Goal: Information Seeking & Learning: Learn about a topic

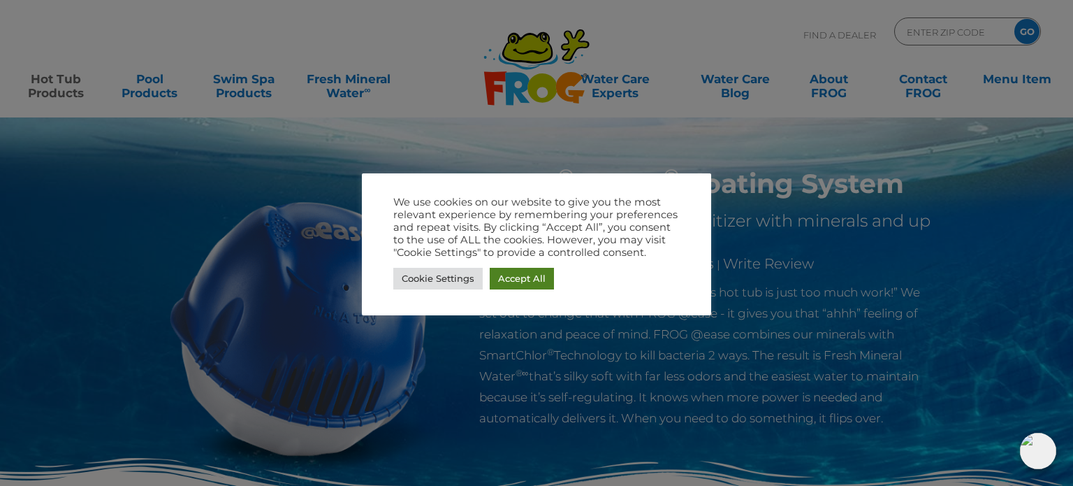
click at [503, 273] on link "Accept All" at bounding box center [522, 279] width 64 height 22
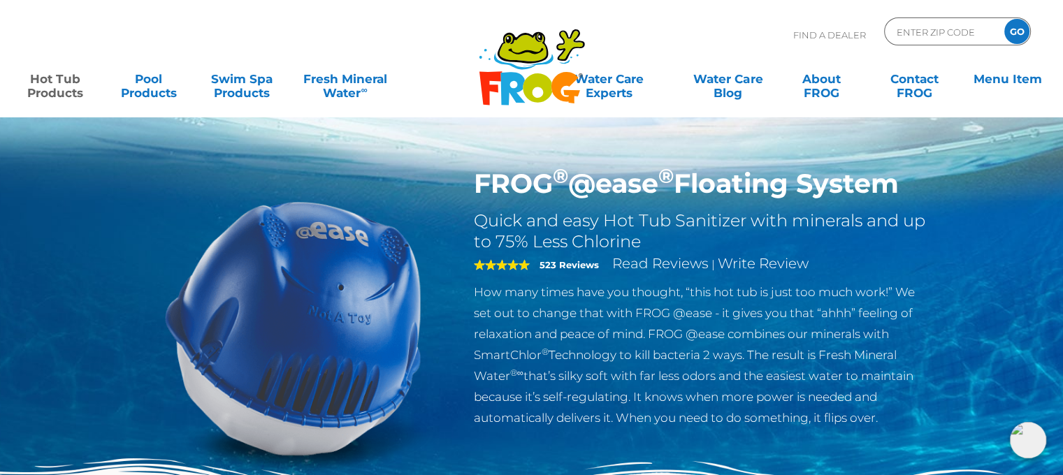
click at [108, 214] on div "FROG ® @ease ® Floating System Quick and easy Hot Tub Sanitizer with minerals a…" at bounding box center [531, 287] width 1063 height 575
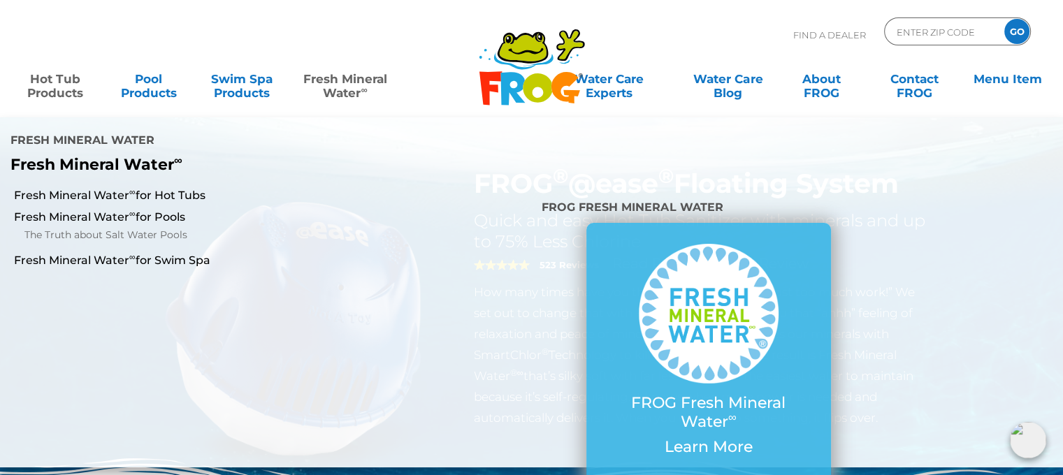
click at [338, 86] on link "Fresh Mineral Water ∞" at bounding box center [344, 79] width 103 height 28
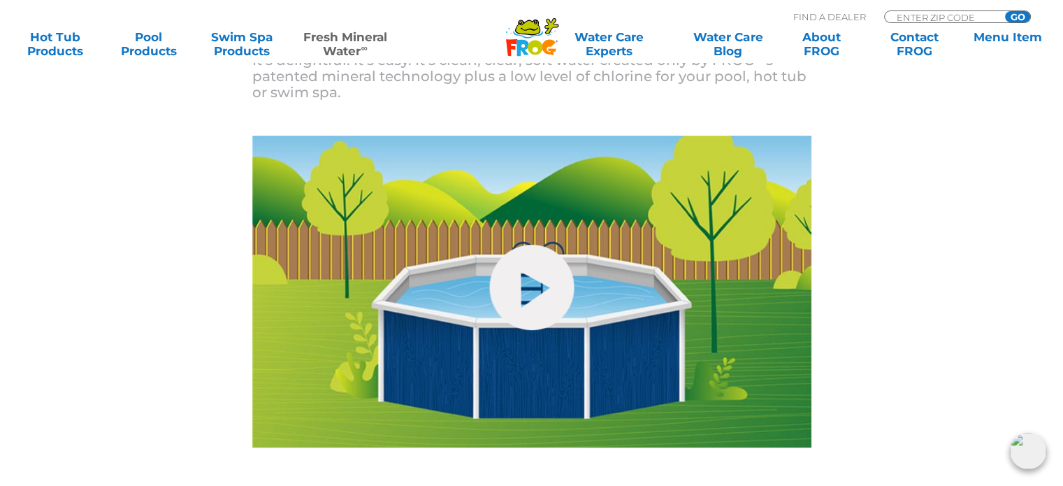
scroll to position [587, 0]
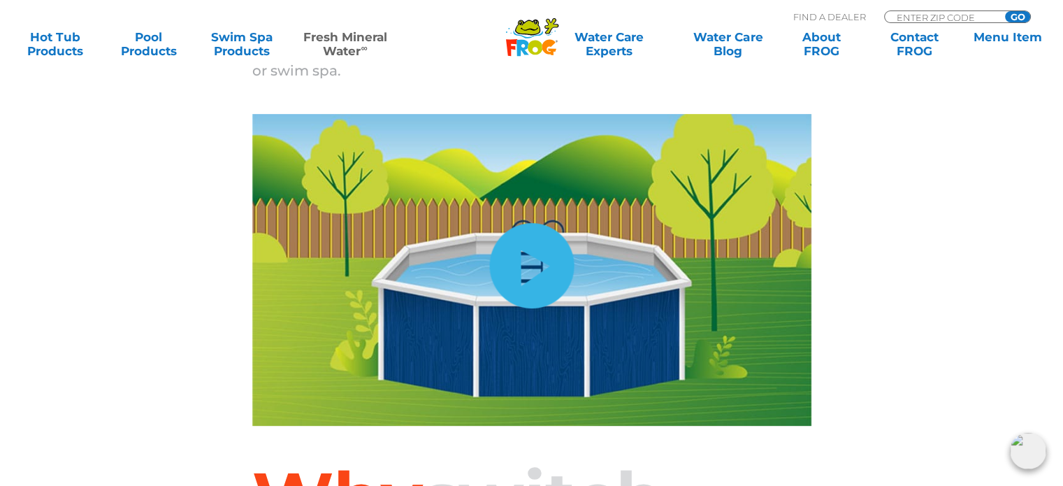
click at [537, 266] on link "hide-me" at bounding box center [531, 265] width 85 height 85
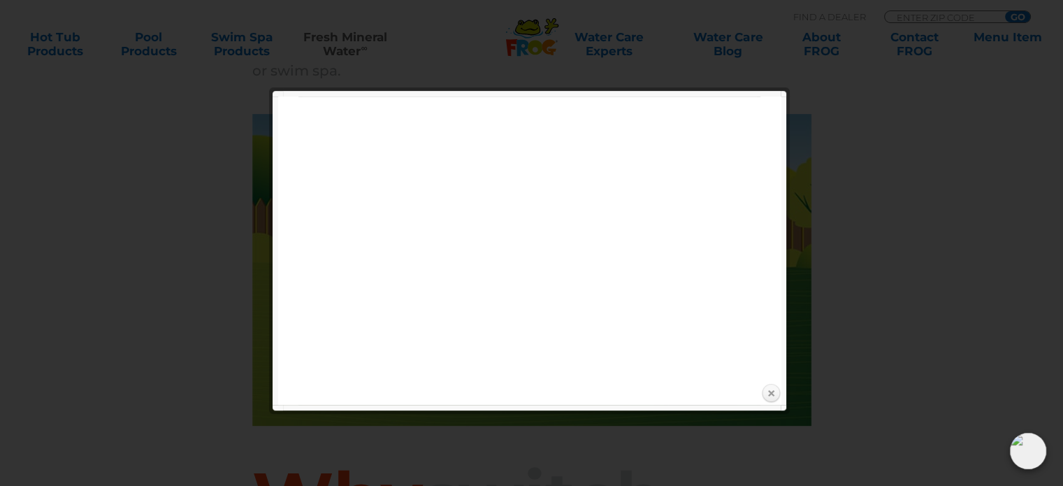
click at [771, 391] on link "Close" at bounding box center [770, 393] width 21 height 21
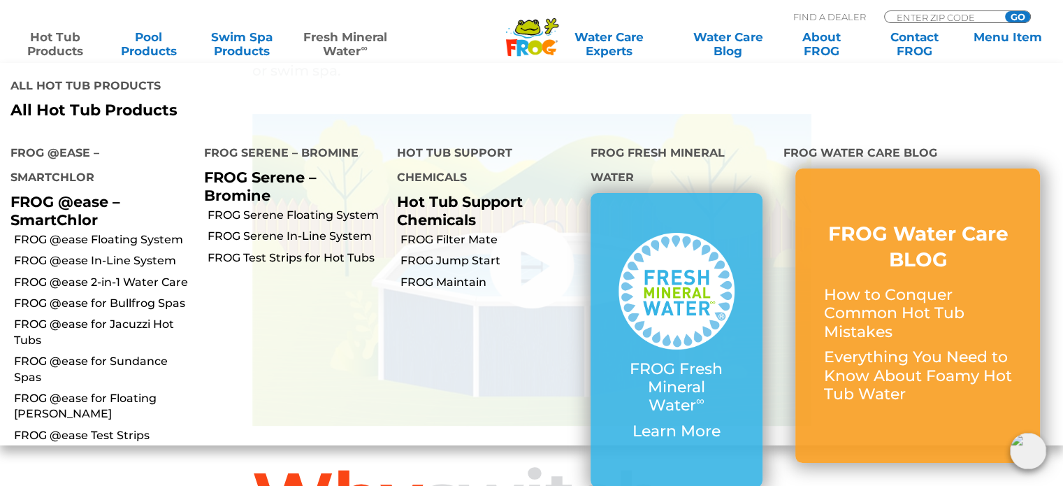
click at [61, 47] on link "Hot Tub Products" at bounding box center [55, 44] width 82 height 28
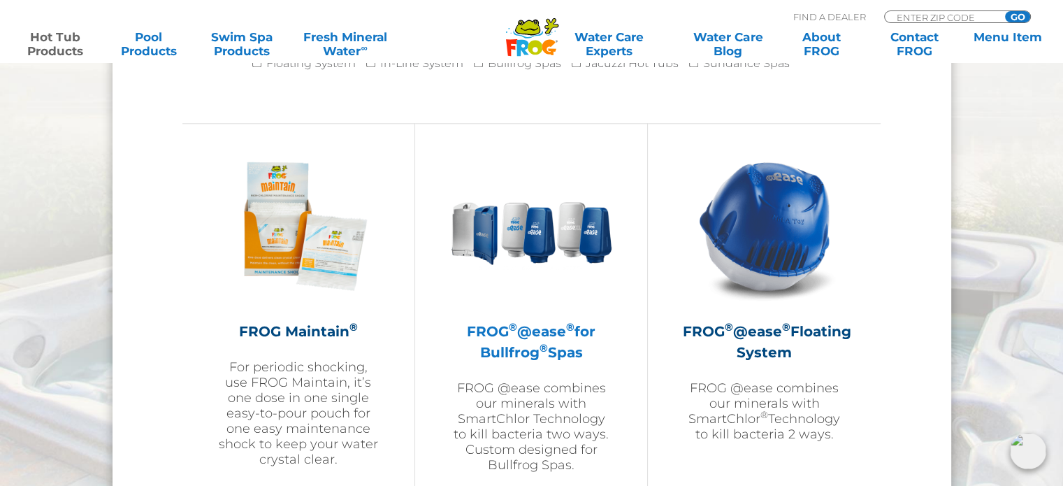
scroll to position [1509, 0]
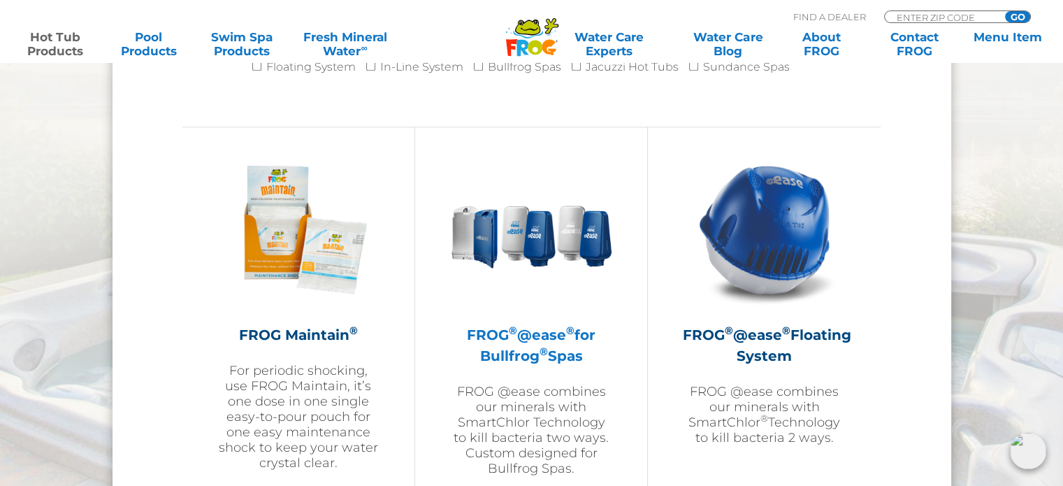
click at [554, 418] on p "FROG @ease combines our minerals with SmartChlor Technology to kill bacteria tw…" at bounding box center [531, 430] width 162 height 92
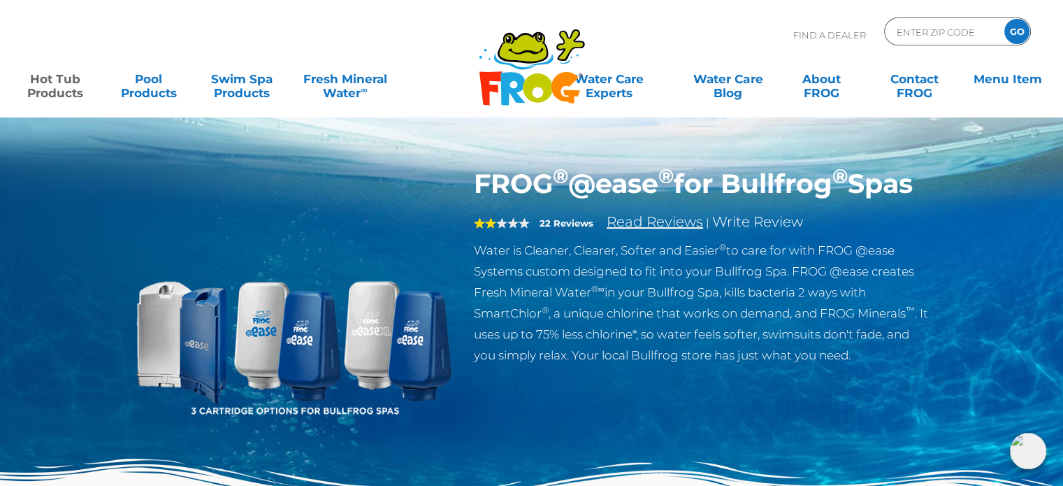
click at [652, 230] on link "Read Reviews" at bounding box center [654, 221] width 96 height 17
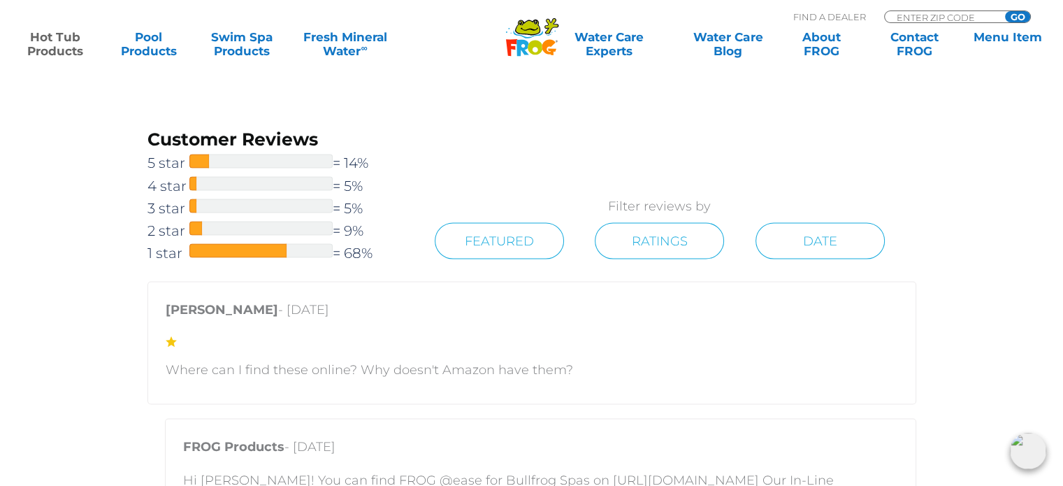
scroll to position [2588, 0]
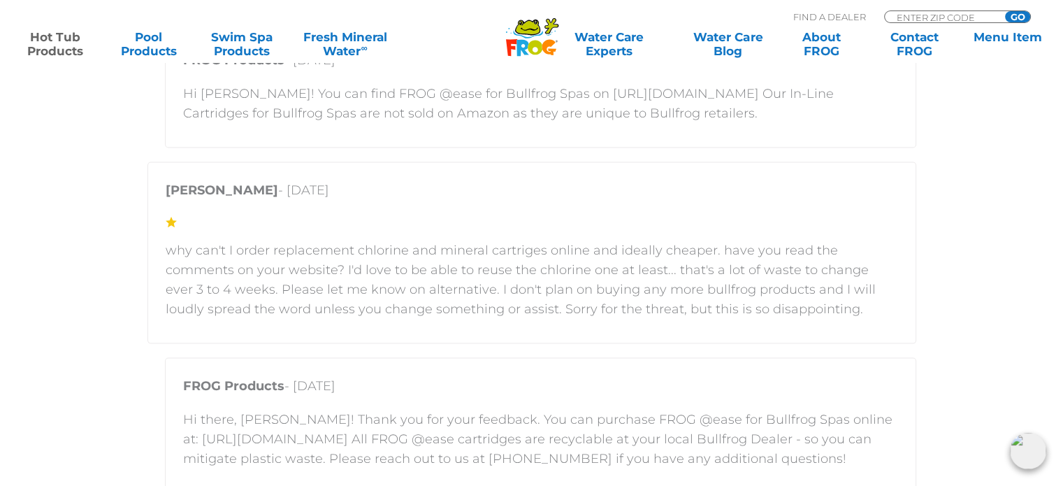
scroll to position [2867, 0]
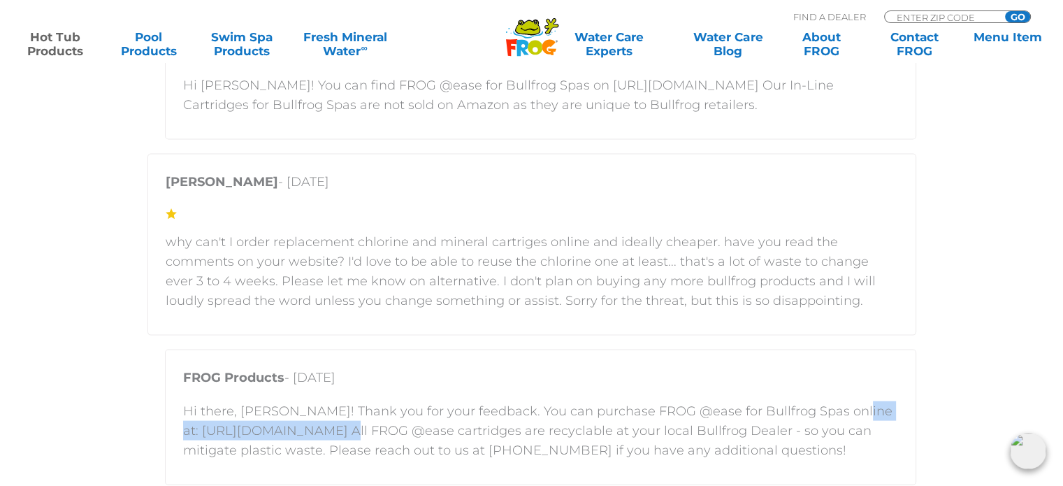
drag, startPoint x: 184, startPoint y: 430, endPoint x: 364, endPoint y: 435, distance: 180.3
click at [364, 435] on p "Hi there, Chris! Thank you for your feedback. You can purchase FROG @ease for B…" at bounding box center [540, 430] width 715 height 59
copy p "https://shop.bullfrogspas.com"
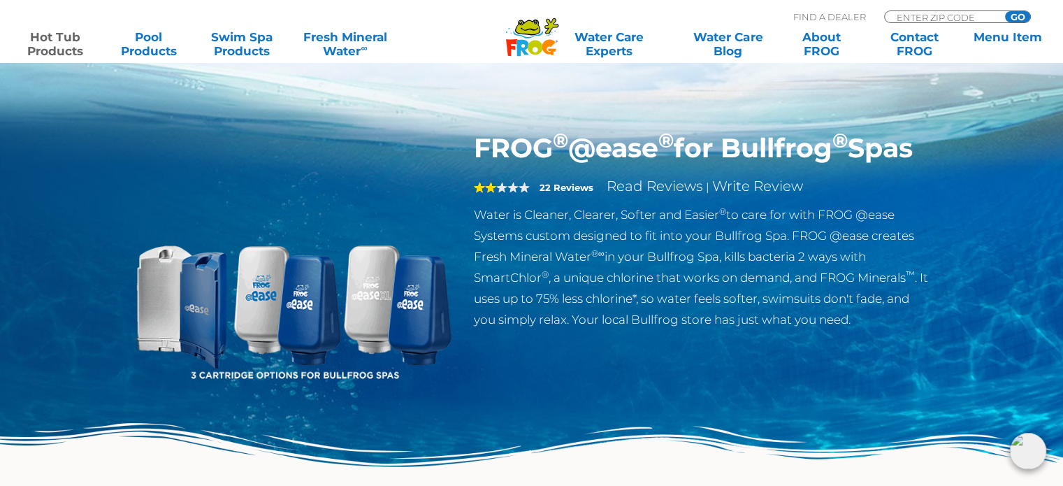
scroll to position [0, 0]
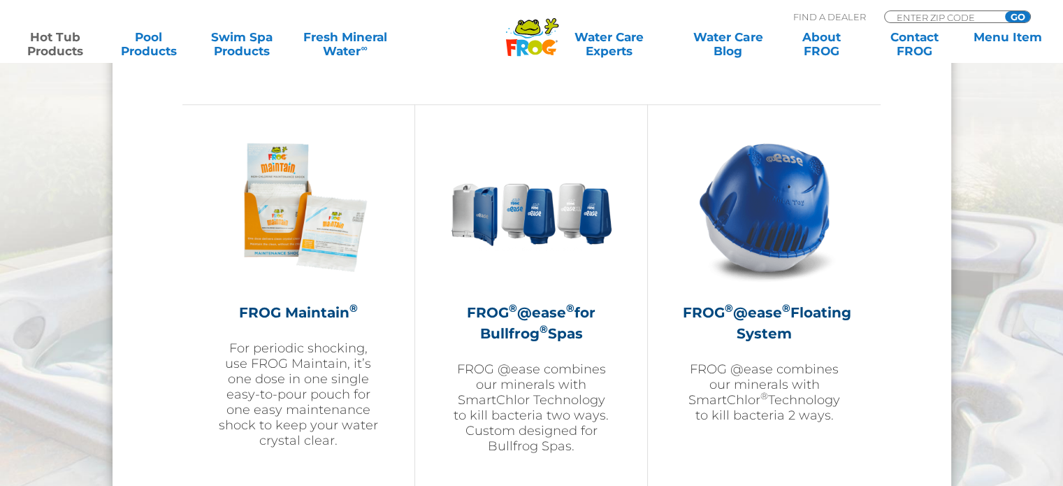
scroll to position [1509, 0]
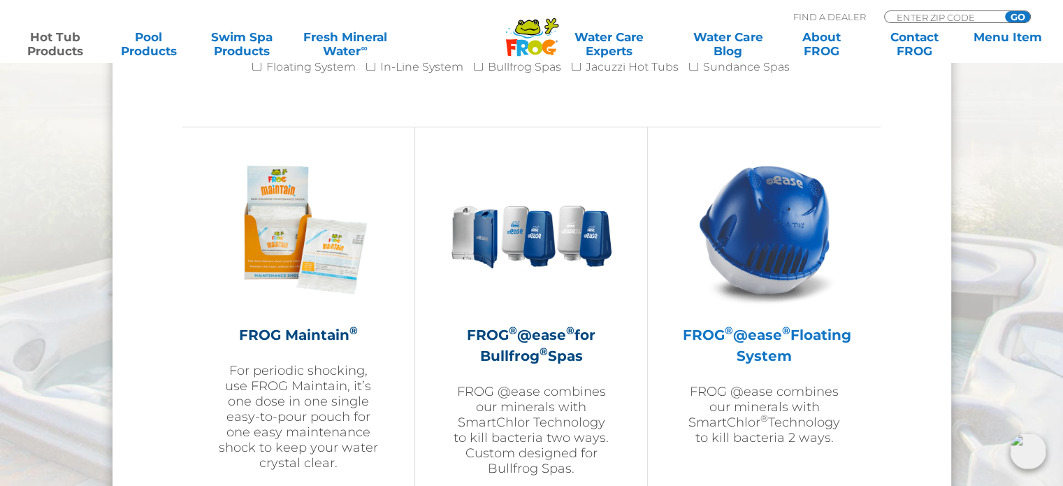
click at [757, 405] on p "FROG @ease combines our minerals with SmartChlor ® Technology to kill bacteria …" at bounding box center [764, 414] width 163 height 61
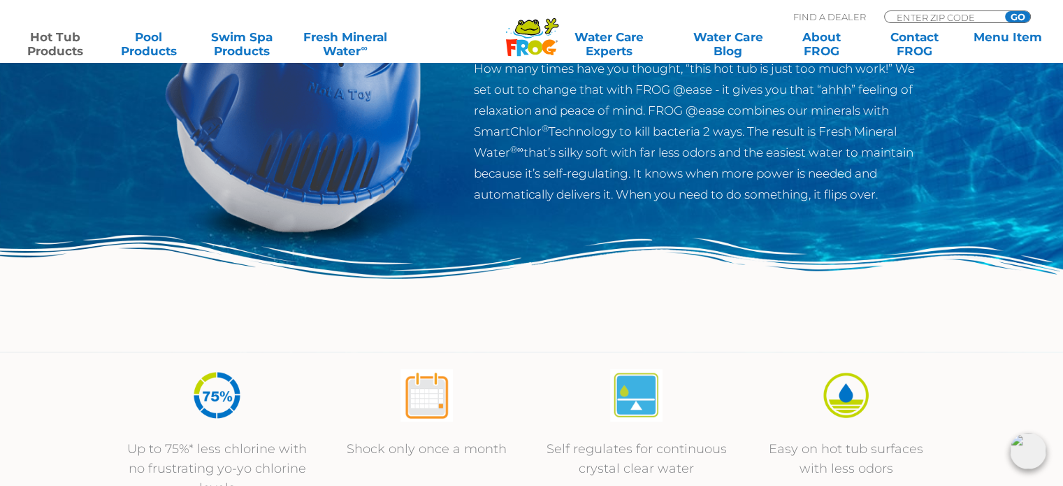
scroll to position [196, 0]
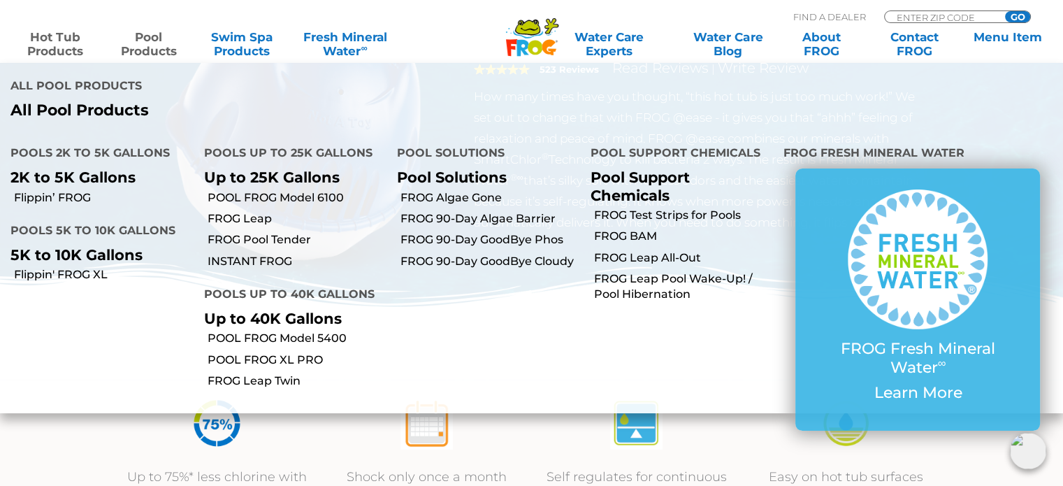
click at [137, 43] on link "Pool Products" at bounding box center [148, 44] width 82 height 28
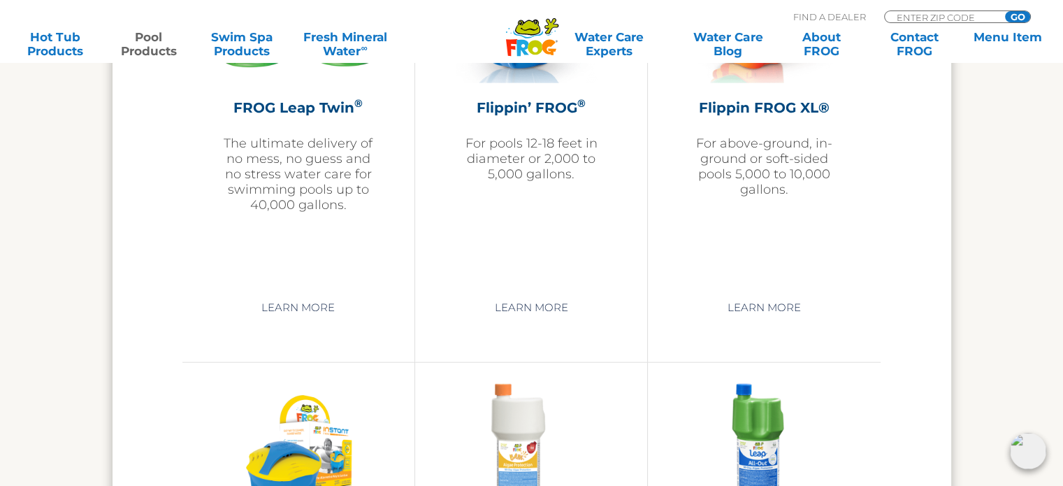
scroll to position [3158, 0]
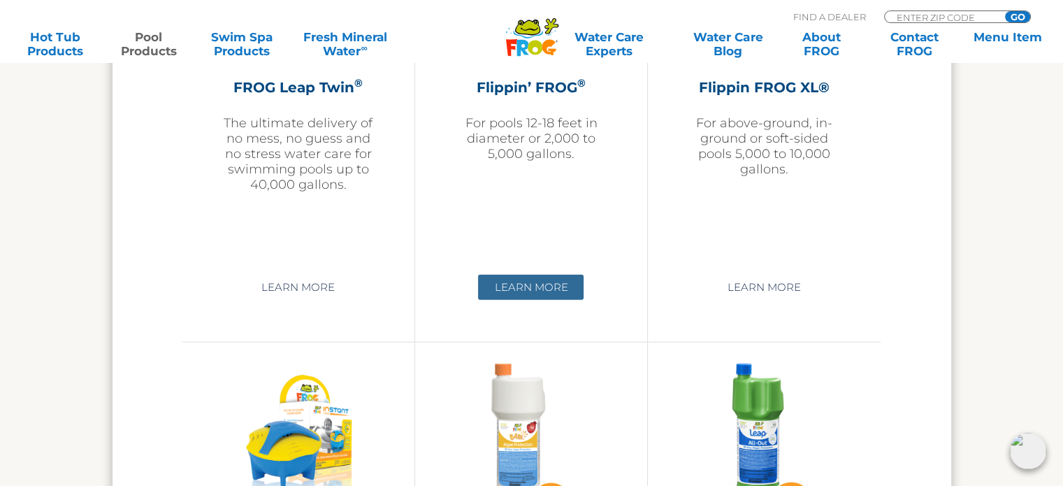
click at [525, 283] on link "Learn More" at bounding box center [530, 287] width 105 height 25
